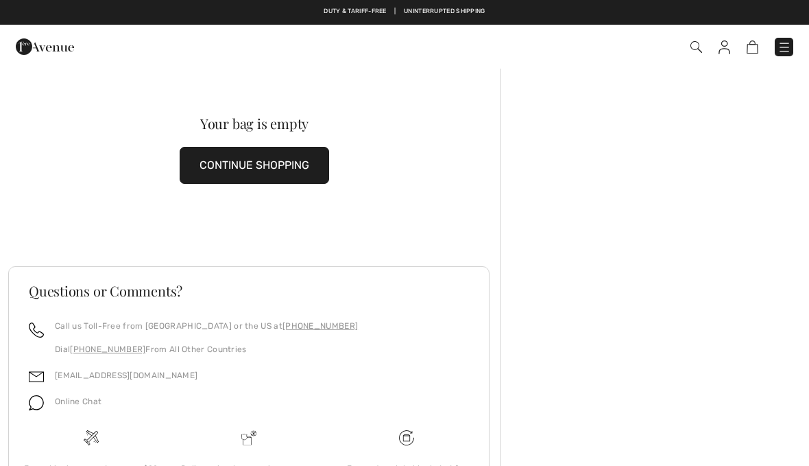
click at [757, 48] on img at bounding box center [753, 46] width 12 height 13
click at [788, 51] on img at bounding box center [785, 47] width 14 height 14
click at [785, 48] on div "Close menu" at bounding box center [404, 233] width 809 height 466
click at [791, 45] on img at bounding box center [785, 47] width 14 height 14
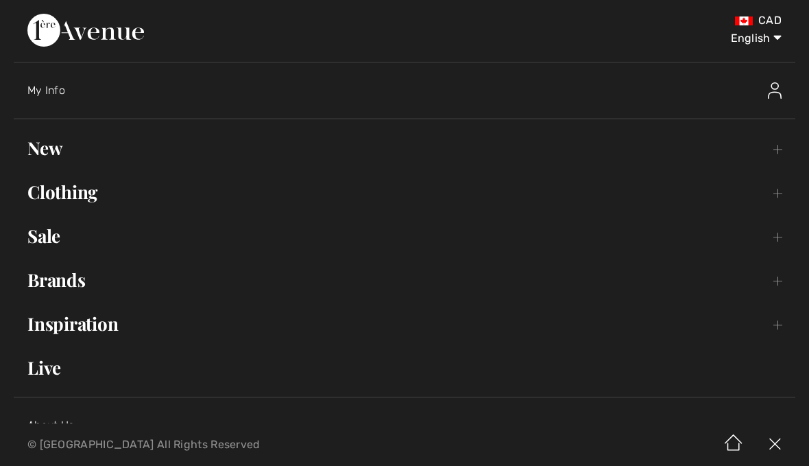
click at [759, 43] on select "English Français" at bounding box center [745, 35] width 71 height 41
select select "https://www.1ereavenue.com/fr/cart/"
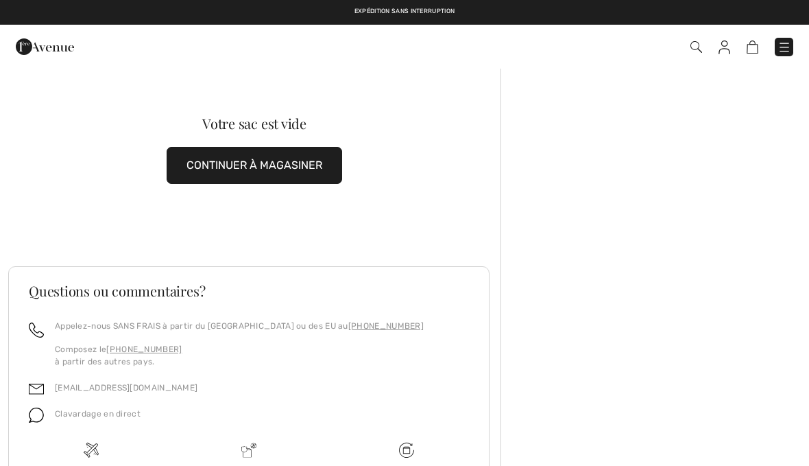
click at [791, 45] on img at bounding box center [785, 47] width 14 height 14
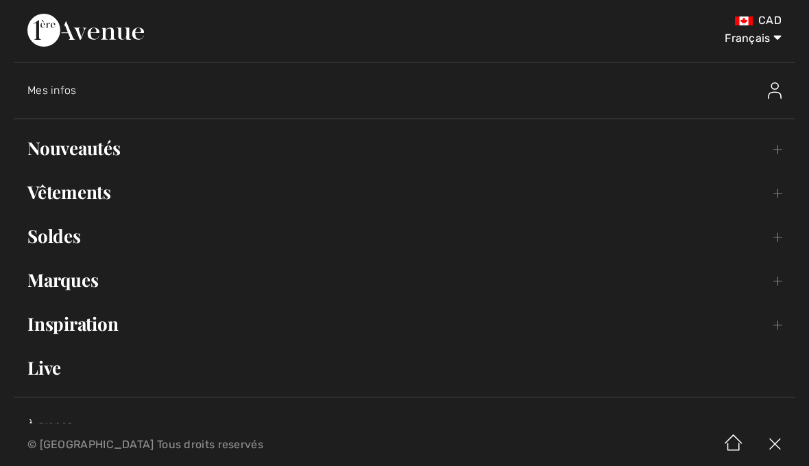
click at [102, 152] on link "Nouveautés Toggle submenu" at bounding box center [405, 148] width 782 height 30
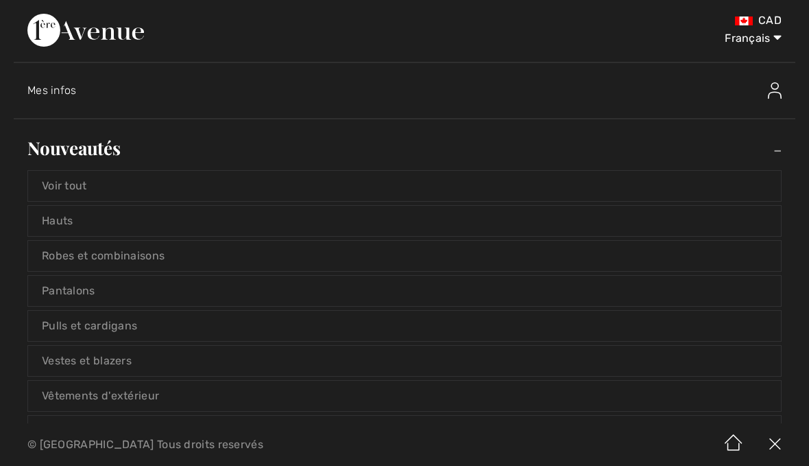
click at [91, 194] on link "Voir tout" at bounding box center [404, 186] width 753 height 30
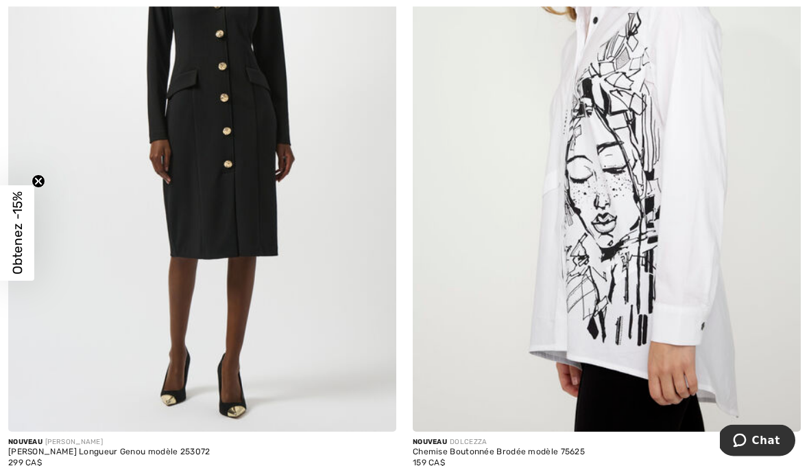
scroll to position [5558, 0]
click at [647, 185] on img at bounding box center [607, 140] width 388 height 582
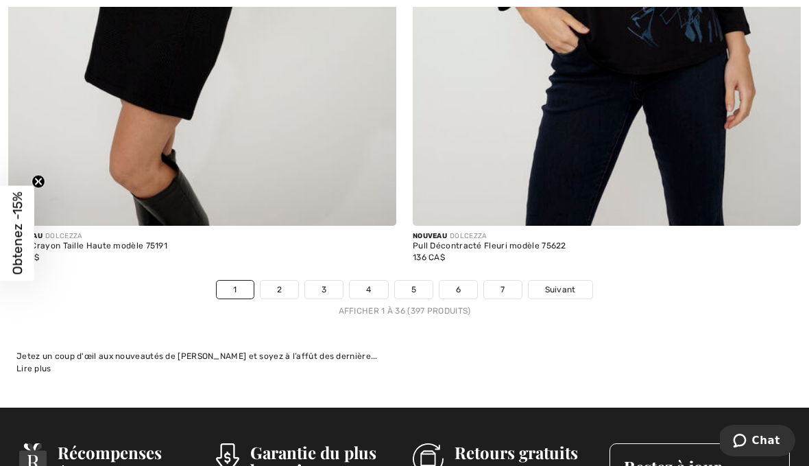
scroll to position [11665, 0]
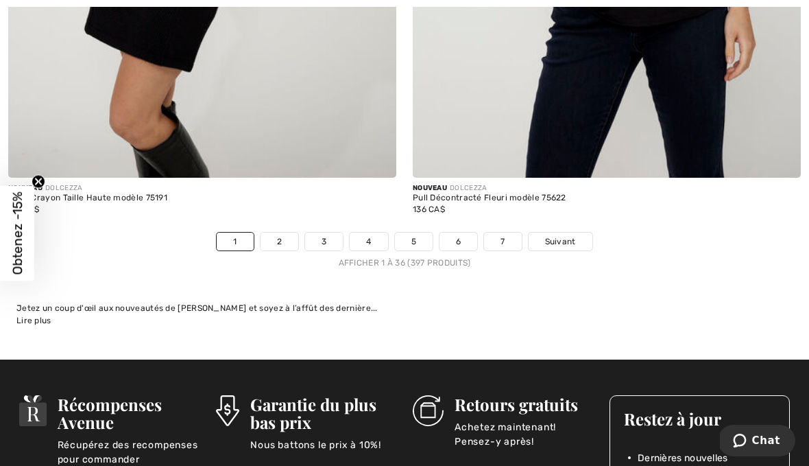
click at [285, 234] on link "2" at bounding box center [280, 241] width 38 height 18
click at [294, 232] on link "2" at bounding box center [280, 241] width 38 height 18
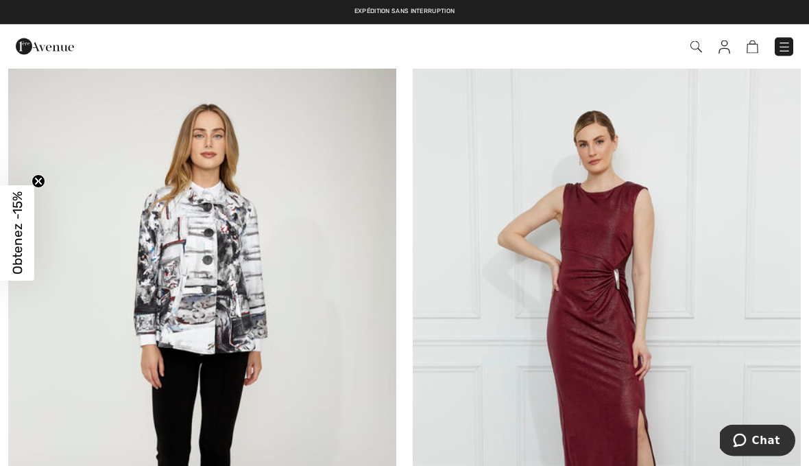
scroll to position [5986, 0]
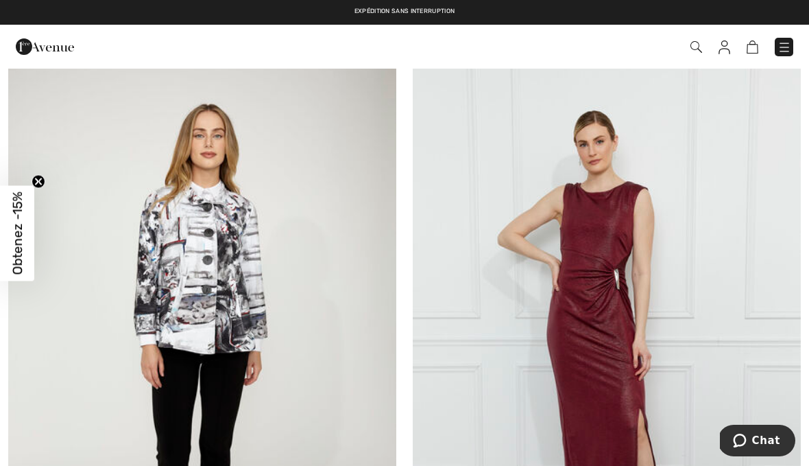
click at [236, 265] on img at bounding box center [202, 348] width 388 height 582
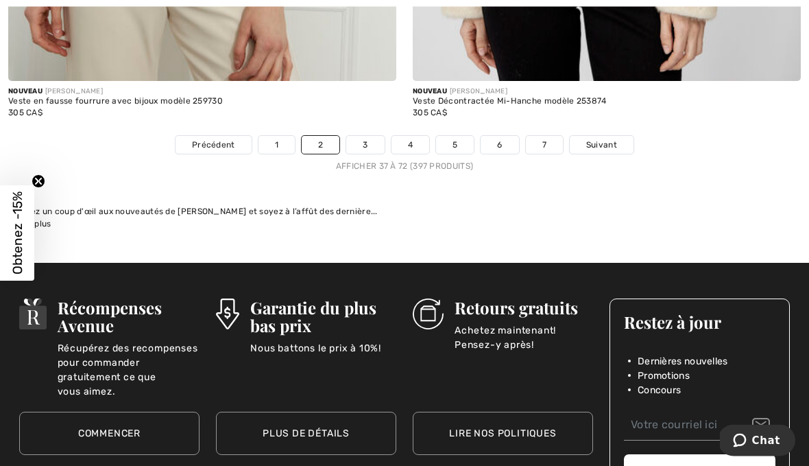
scroll to position [11829, 0]
click at [370, 141] on link "3" at bounding box center [365, 145] width 38 height 18
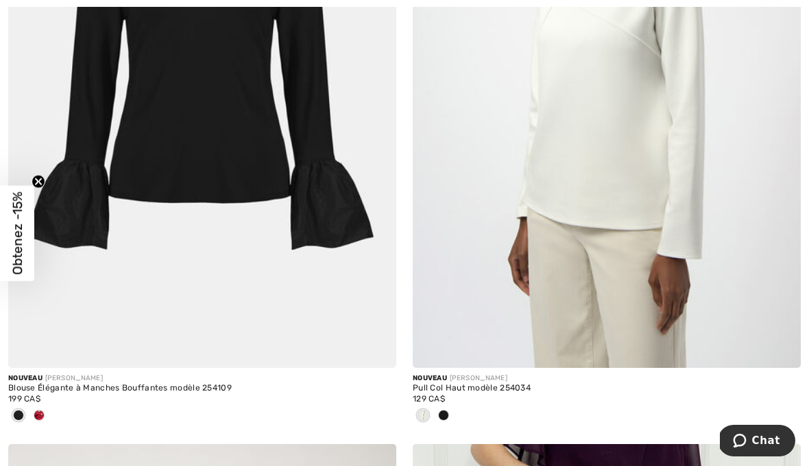
scroll to position [5697, 0]
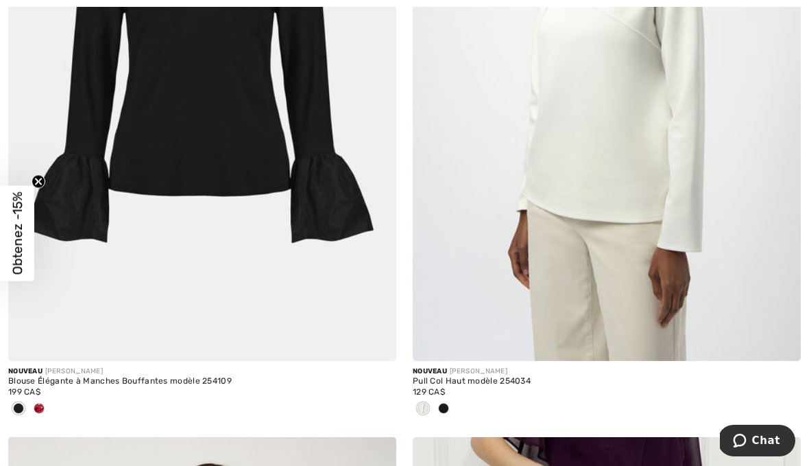
click at [663, 178] on img at bounding box center [607, 69] width 388 height 582
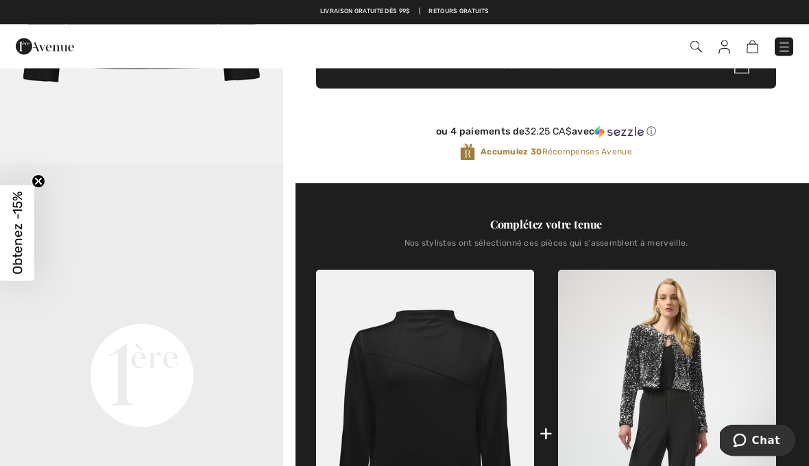
scroll to position [318, 0]
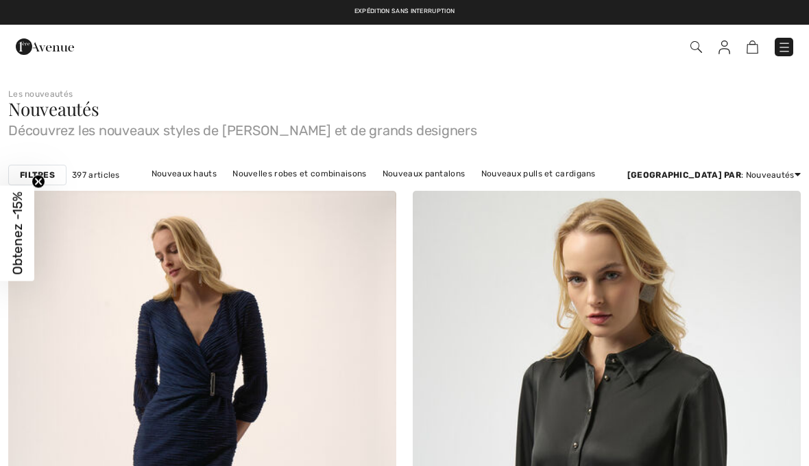
checkbox input "true"
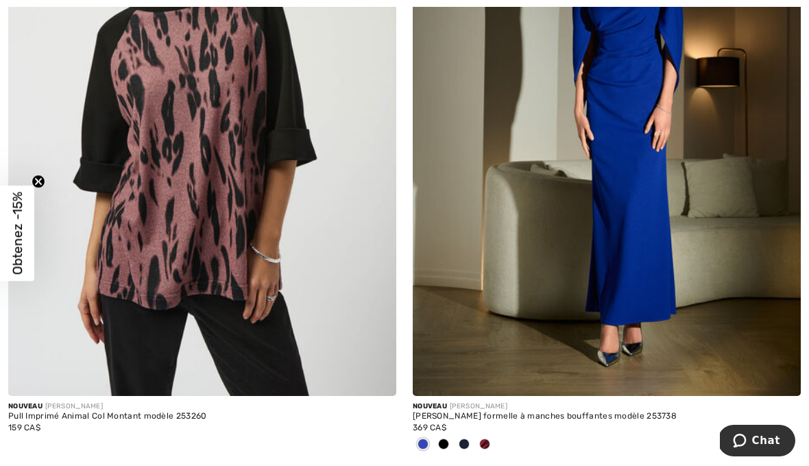
scroll to position [11649, 0]
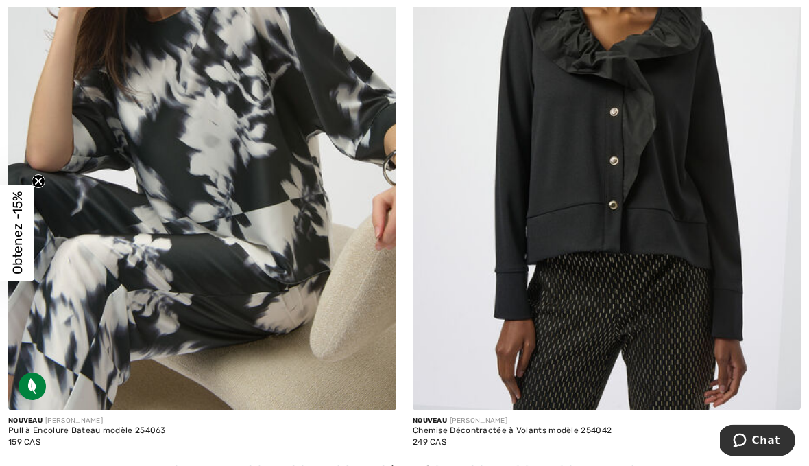
scroll to position [11590, 0]
click at [461, 465] on link "5" at bounding box center [455, 474] width 38 height 18
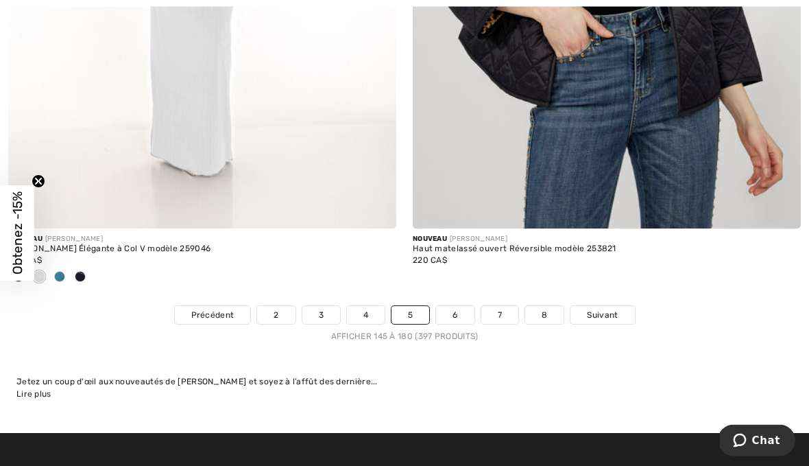
scroll to position [11852, 0]
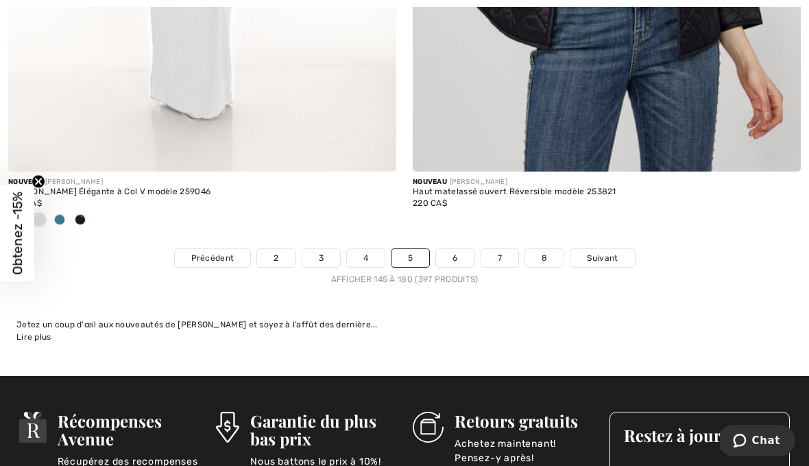
click at [464, 249] on link "6" at bounding box center [455, 258] width 38 height 18
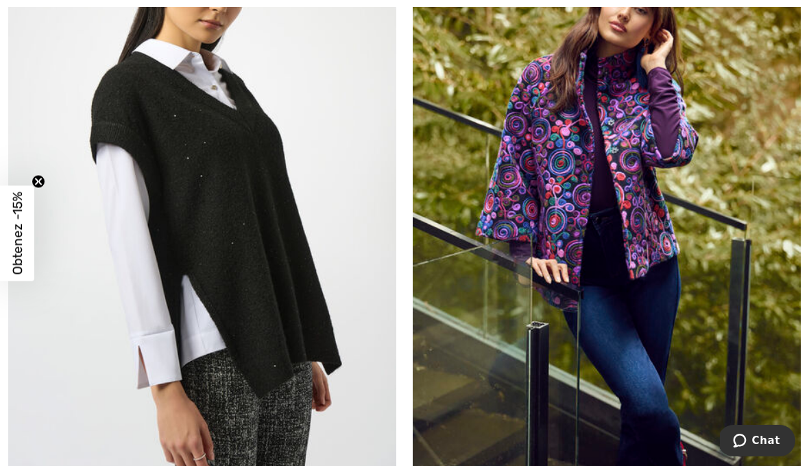
scroll to position [339, 0]
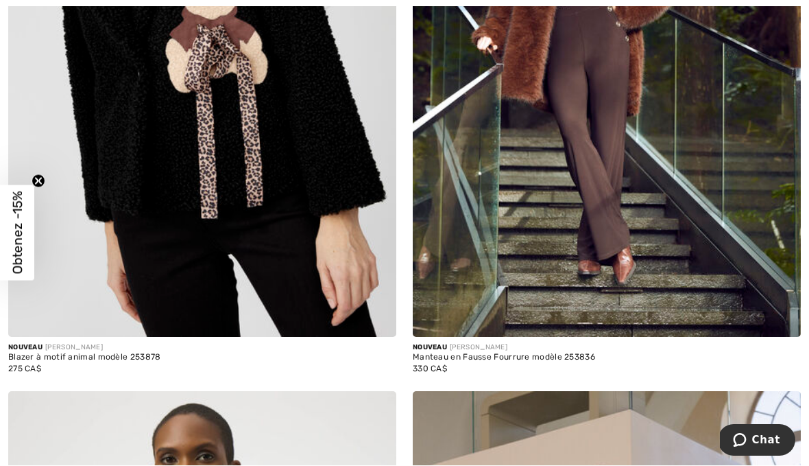
scroll to position [5062, 0]
